Goal: Task Accomplishment & Management: Manage account settings

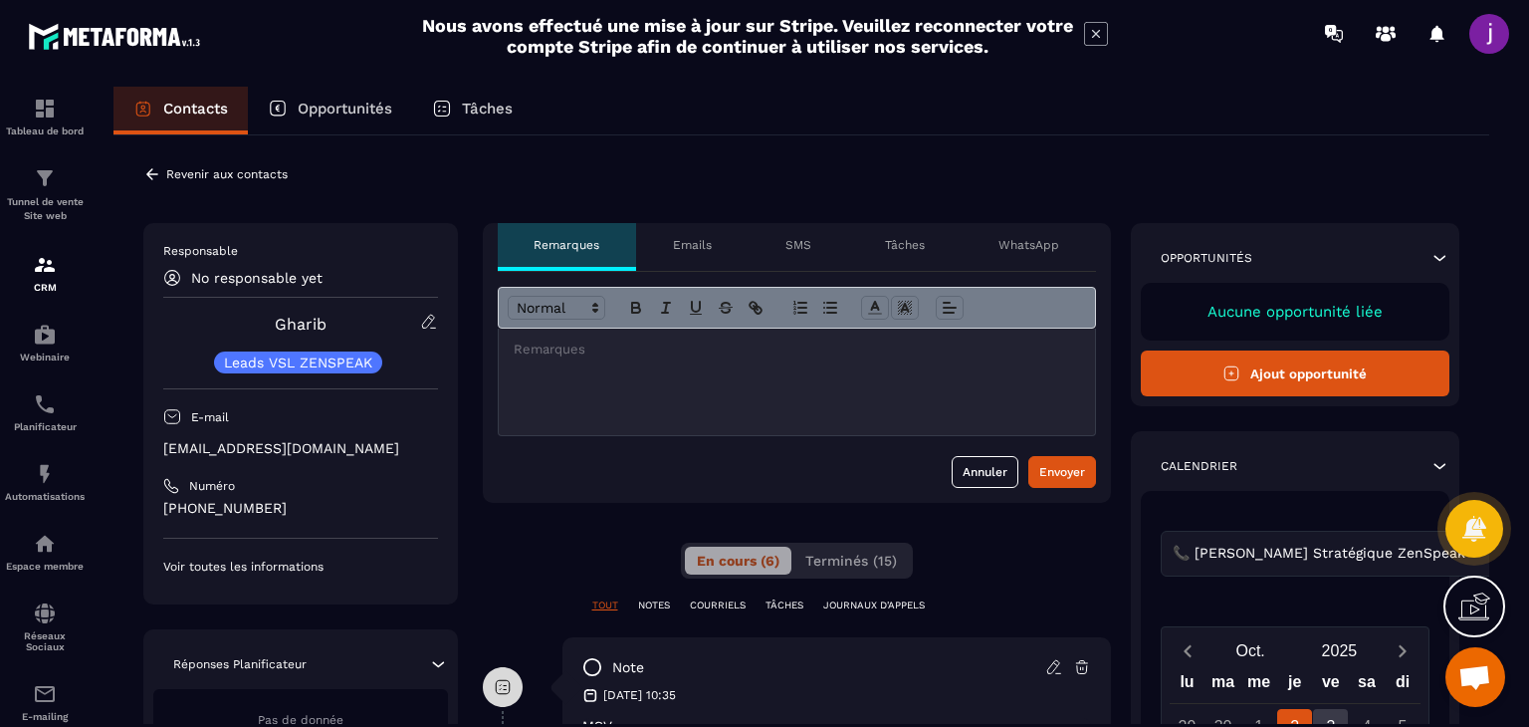
click at [149, 165] on icon at bounding box center [152, 174] width 18 height 18
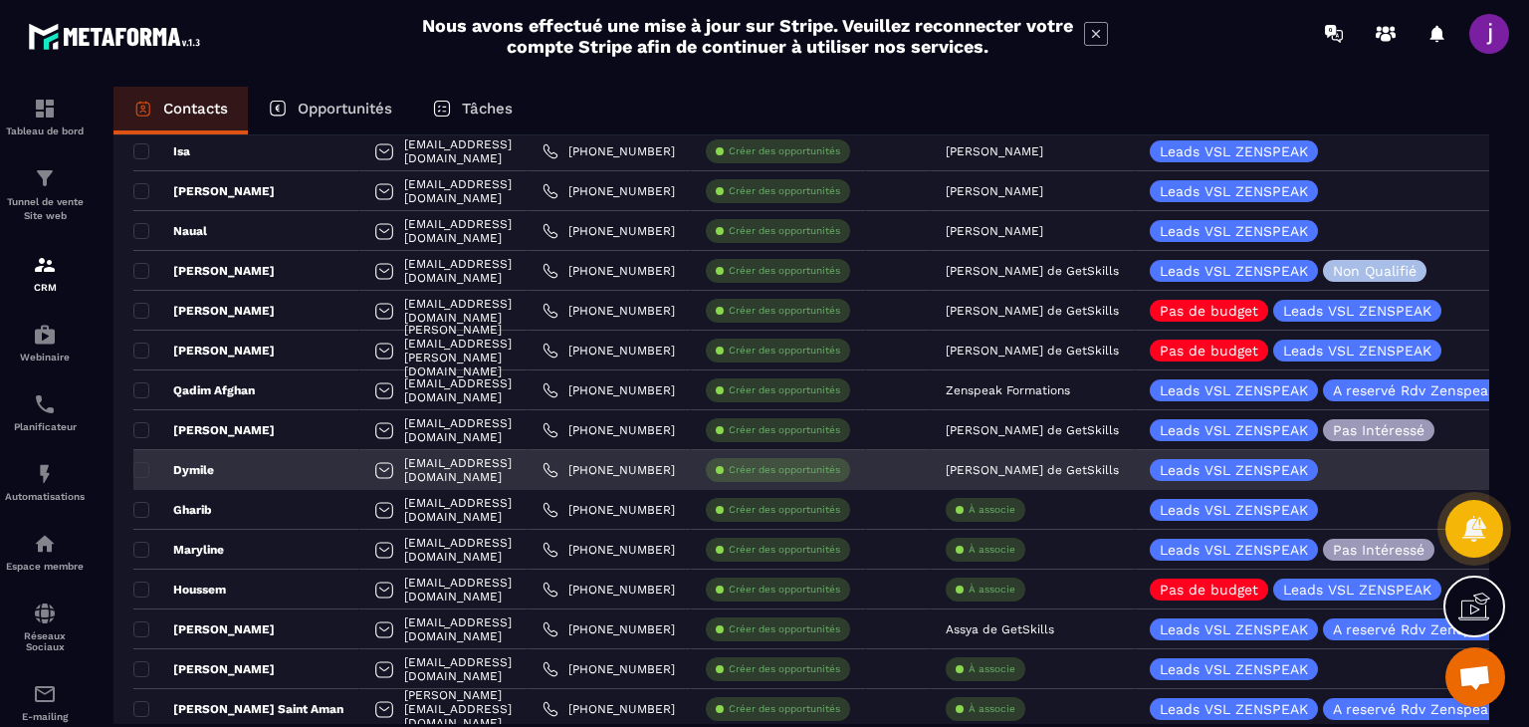
scroll to position [498, 0]
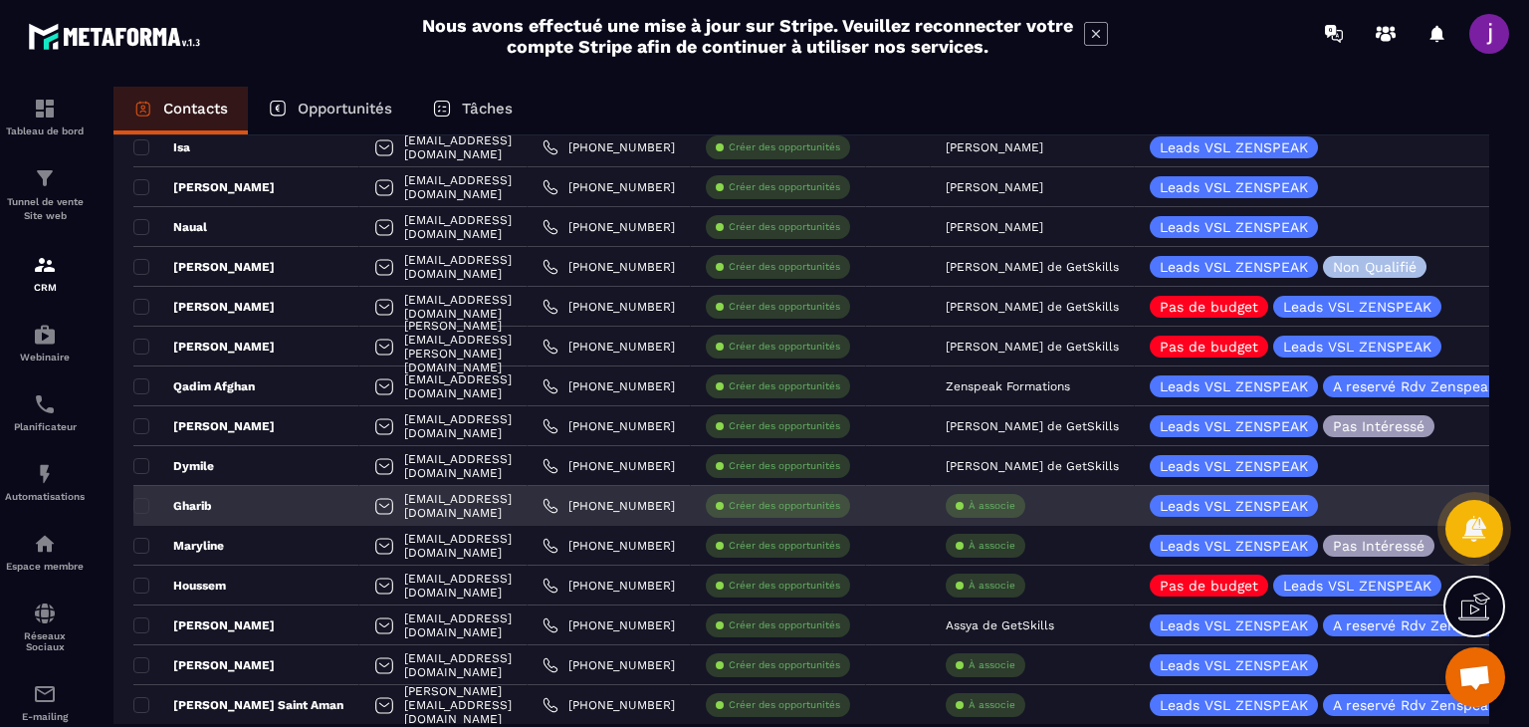
click at [981, 495] on div "À associe" at bounding box center [1033, 506] width 204 height 40
click at [1011, 504] on p "À associe" at bounding box center [992, 506] width 47 height 14
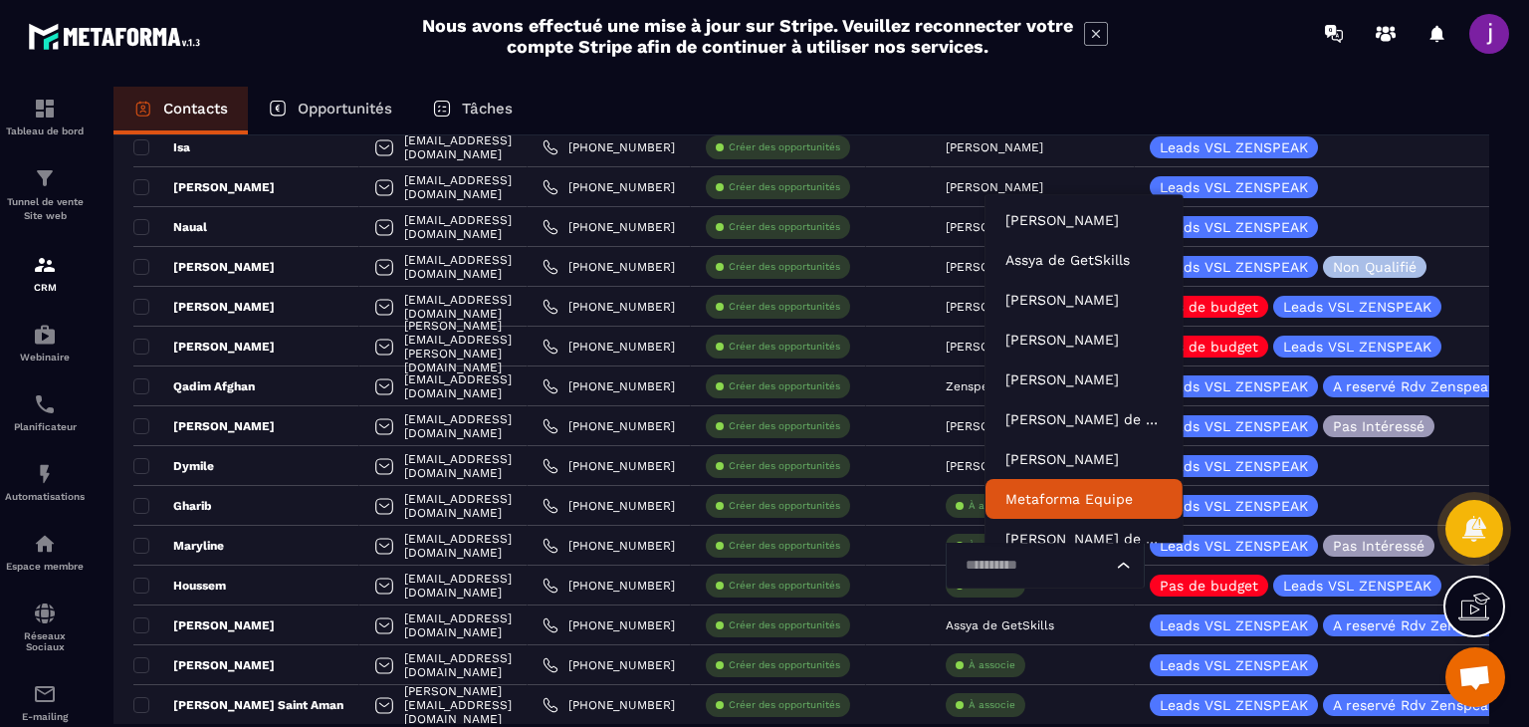
scroll to position [15, 0]
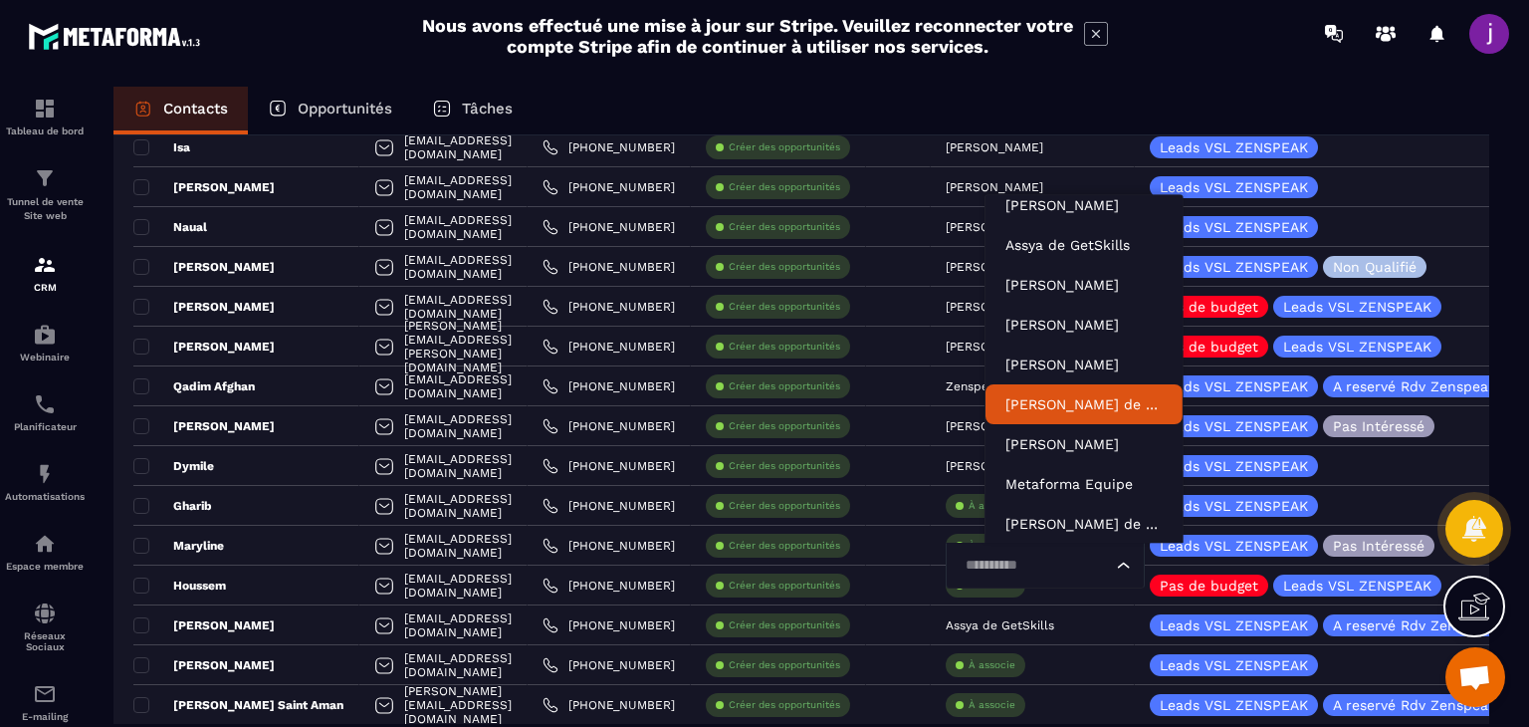
click at [1063, 410] on p "[PERSON_NAME] de GetSkills" at bounding box center [1083, 404] width 157 height 20
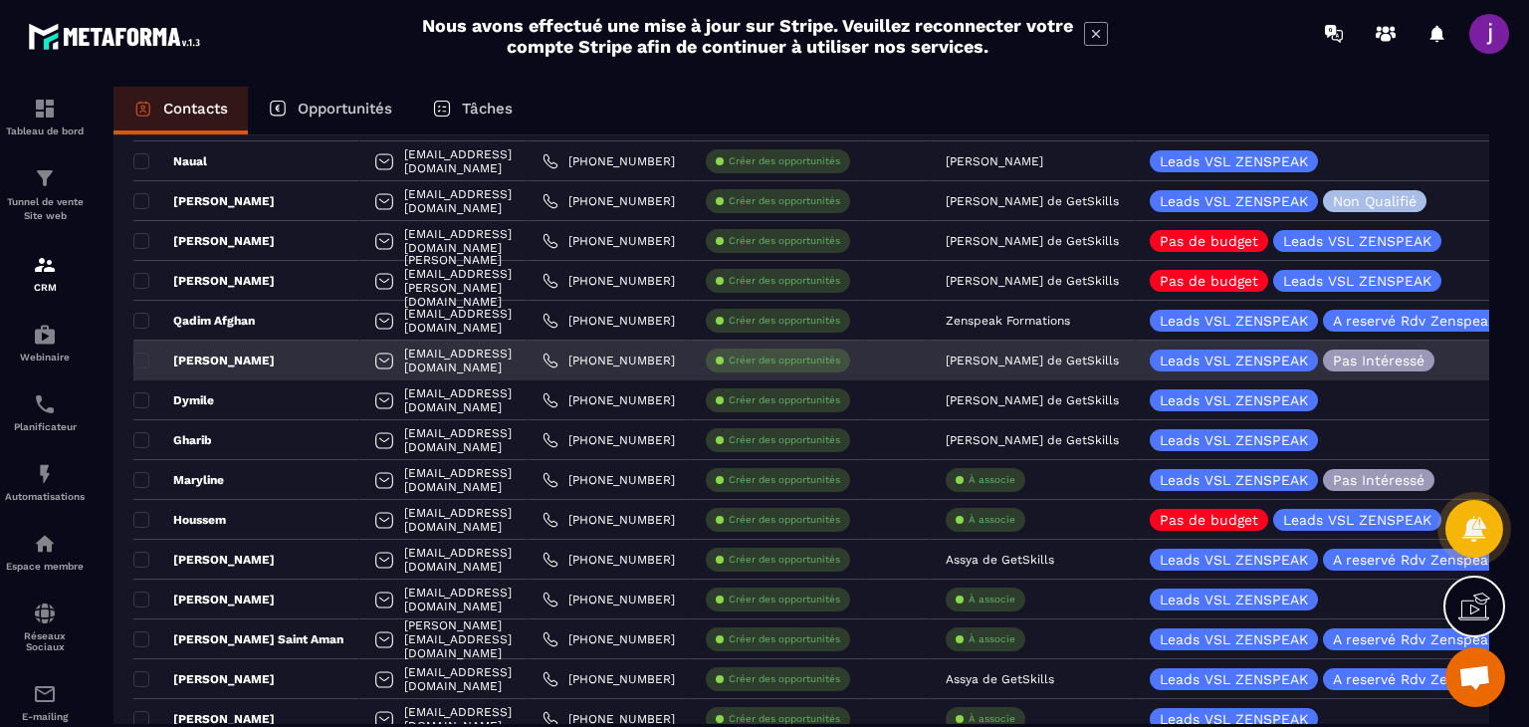
scroll to position [597, 0]
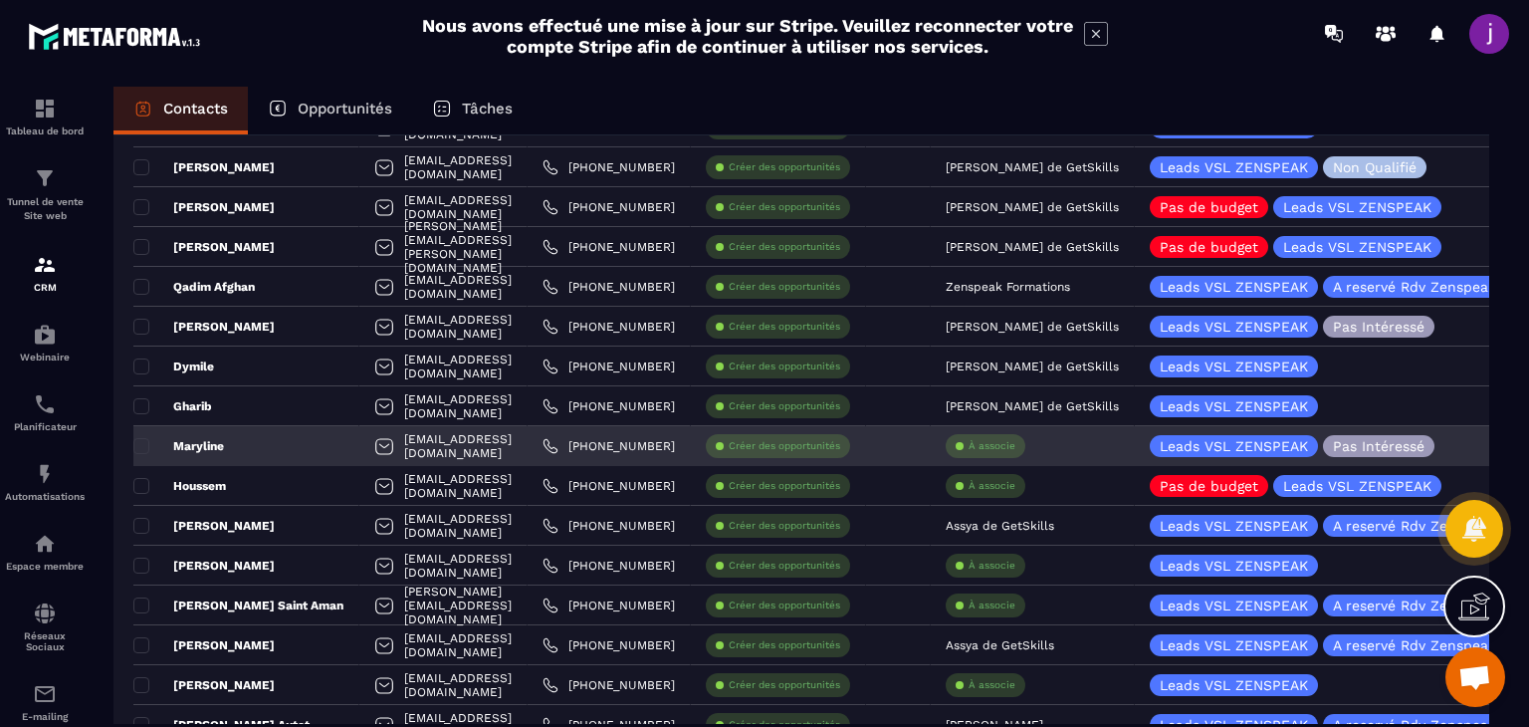
click at [1015, 441] on p "À associe" at bounding box center [992, 446] width 47 height 14
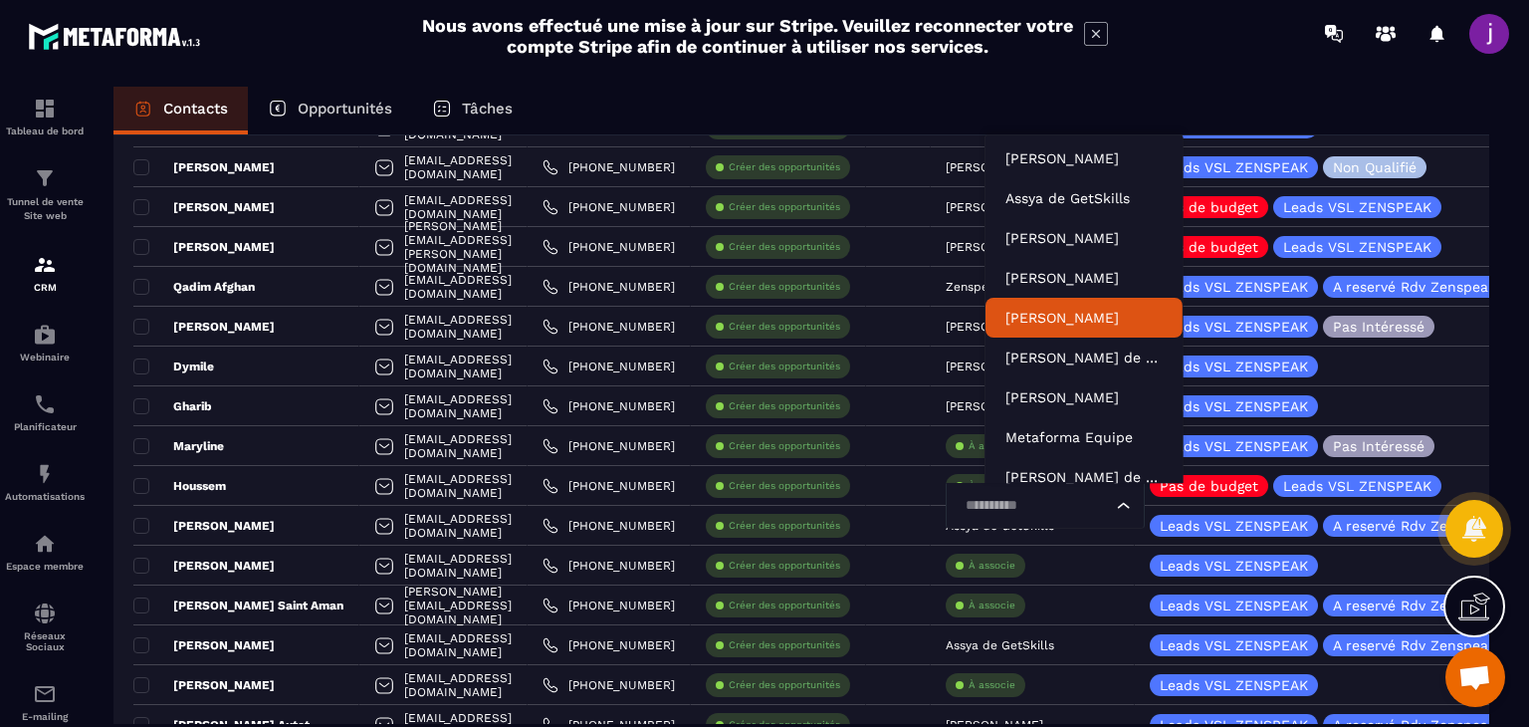
scroll to position [0, 0]
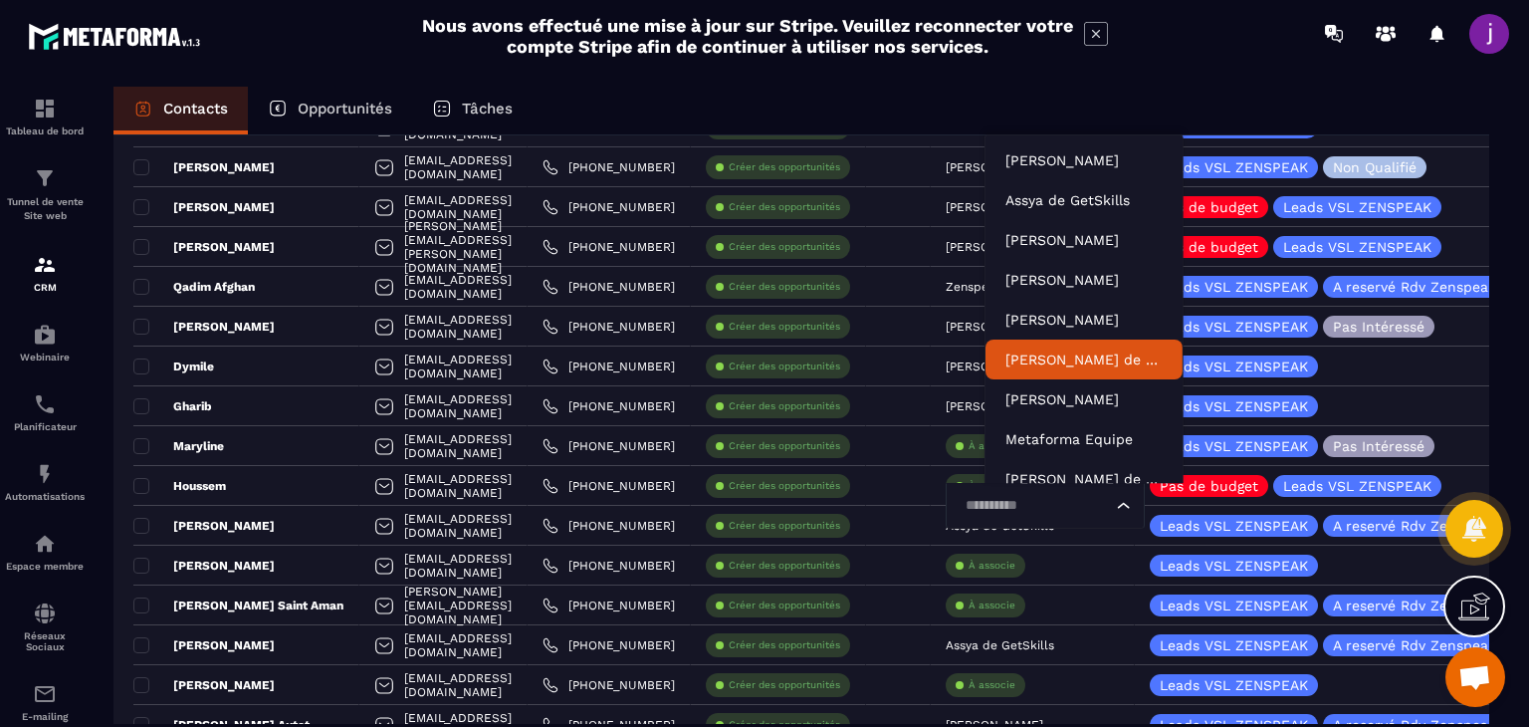
click at [1065, 359] on p "[PERSON_NAME] de GetSkills" at bounding box center [1083, 359] width 157 height 20
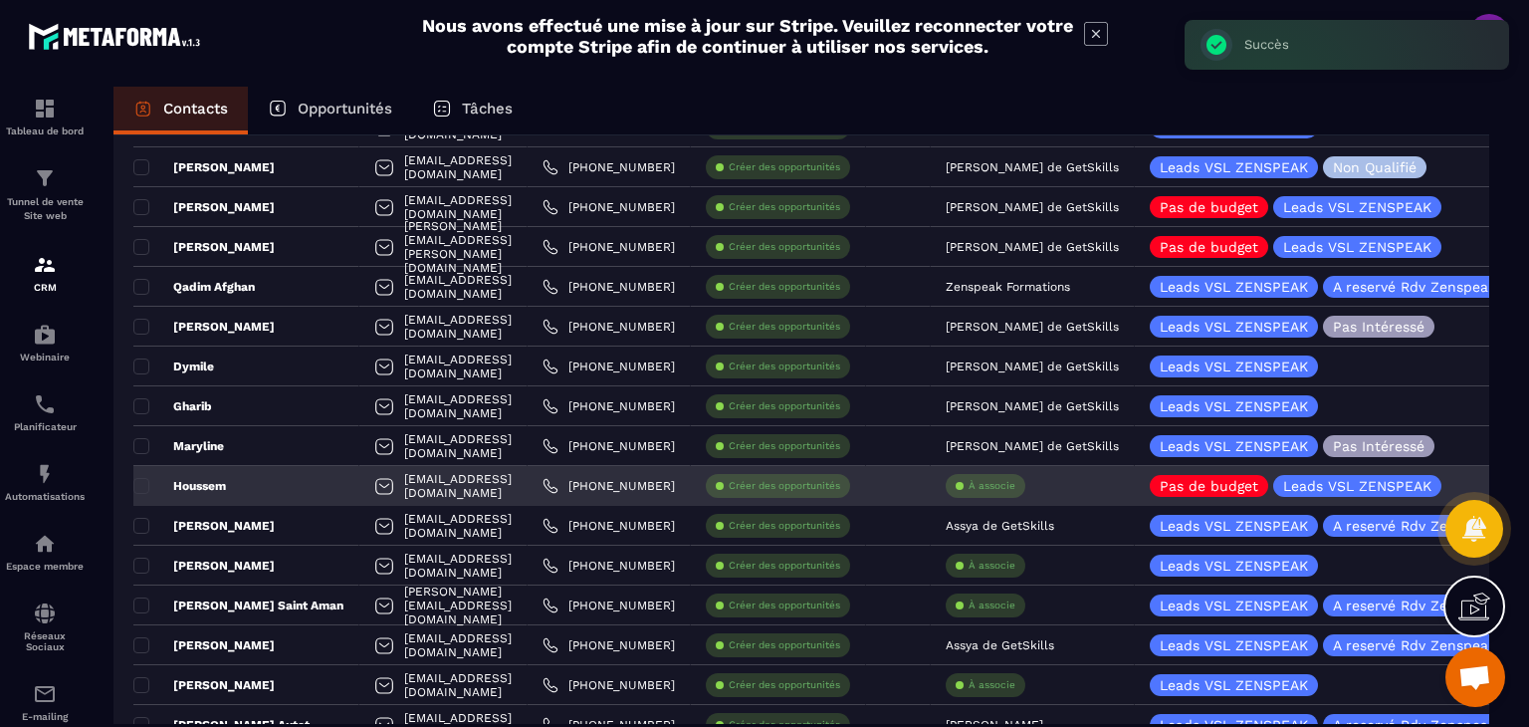
click at [1007, 481] on p "À associe" at bounding box center [992, 486] width 47 height 14
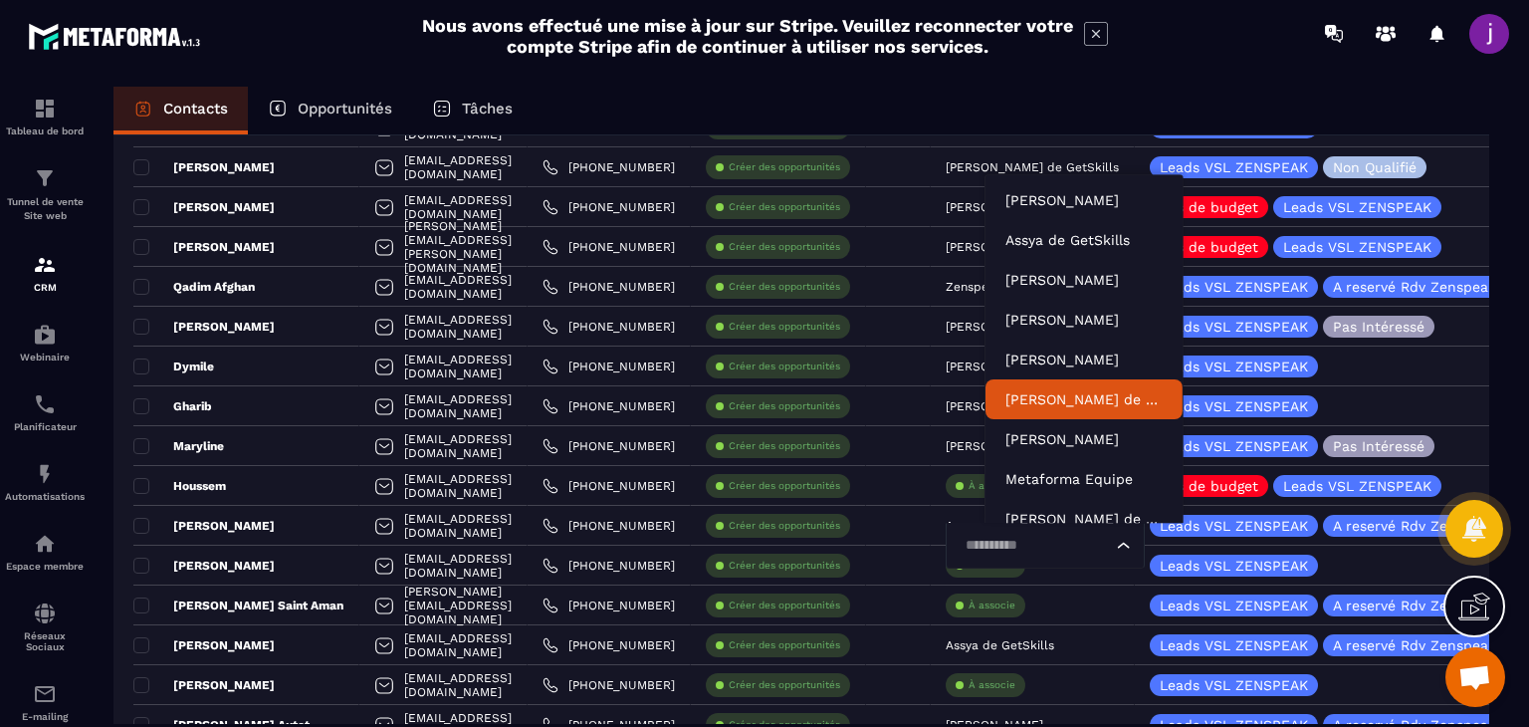
click at [1037, 387] on li "[PERSON_NAME] de GetSkills" at bounding box center [1083, 399] width 197 height 40
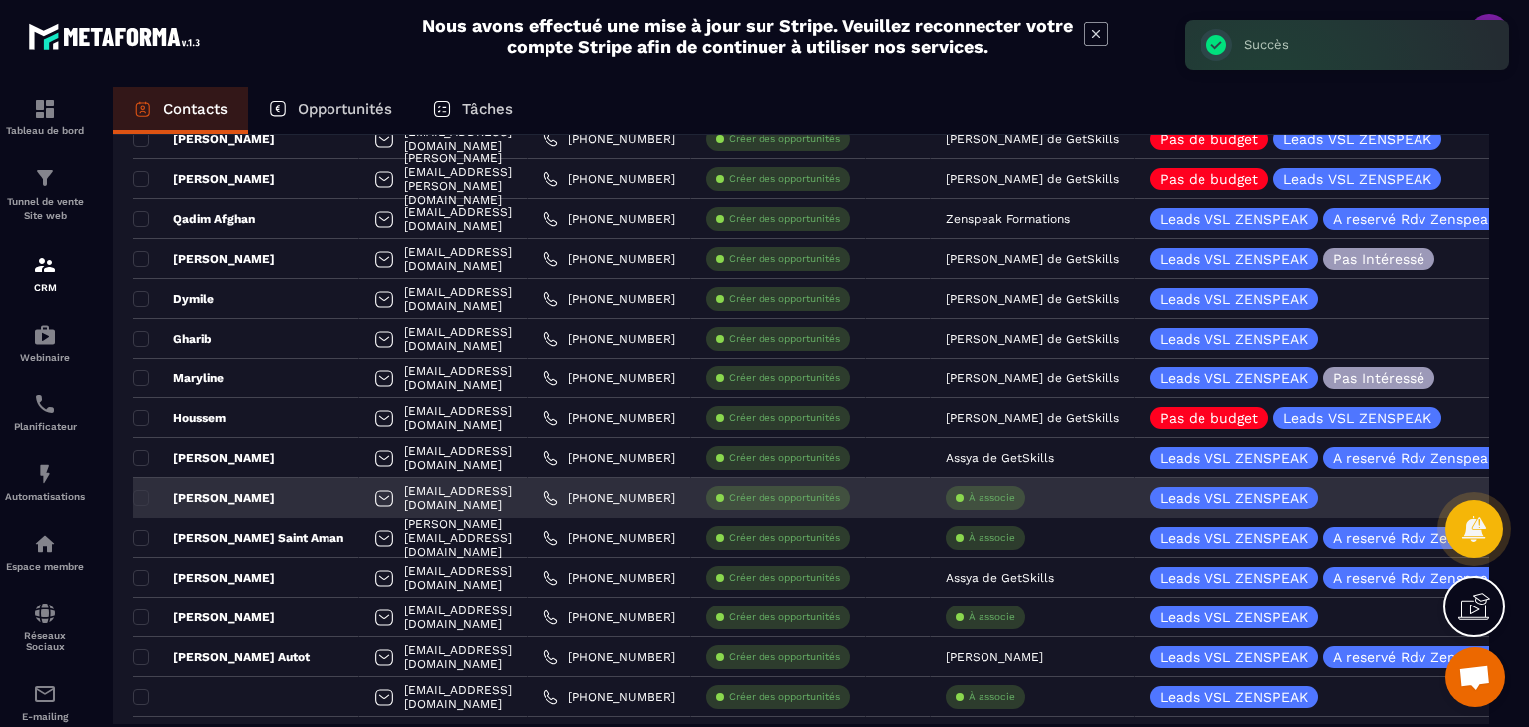
scroll to position [796, 0]
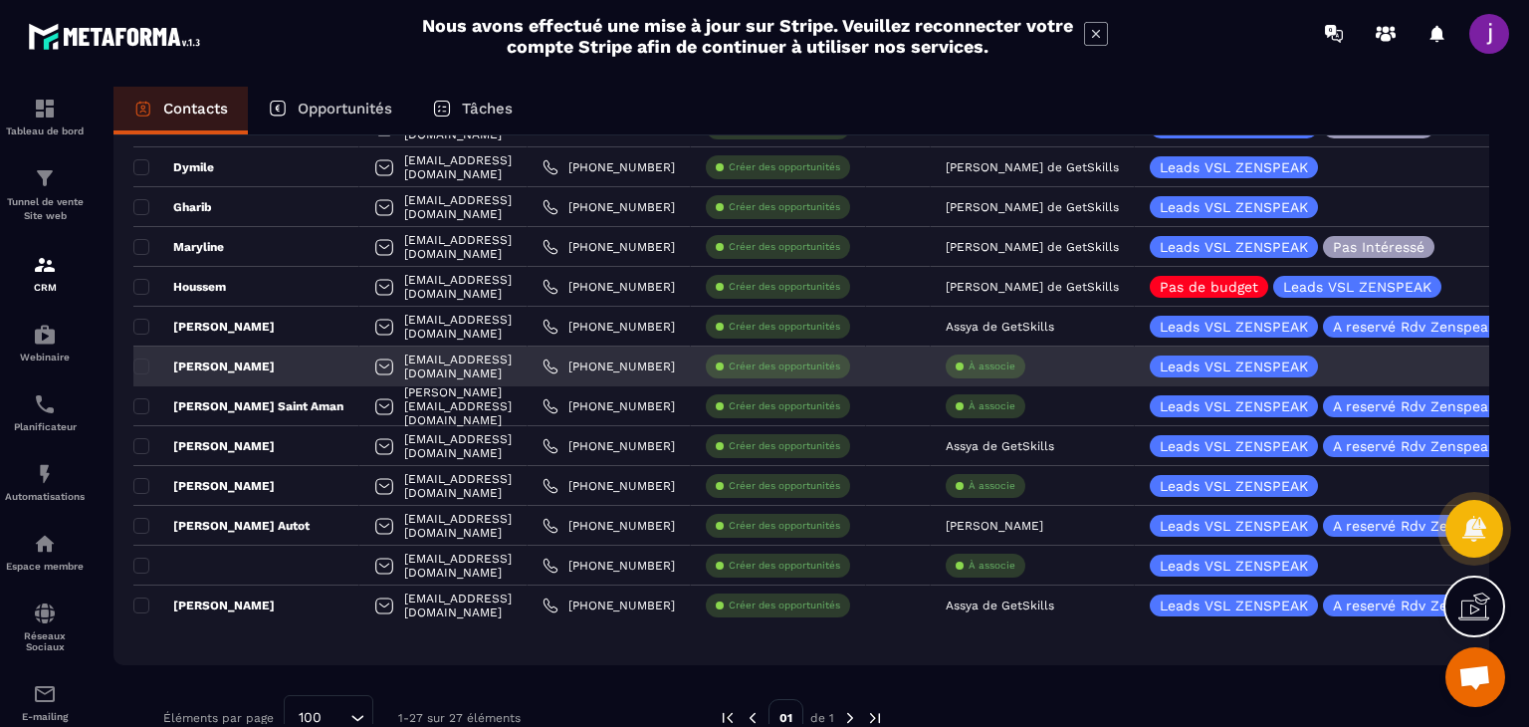
click at [285, 369] on div "[PERSON_NAME]" at bounding box center [246, 366] width 226 height 40
